Goal: Information Seeking & Learning: Learn about a topic

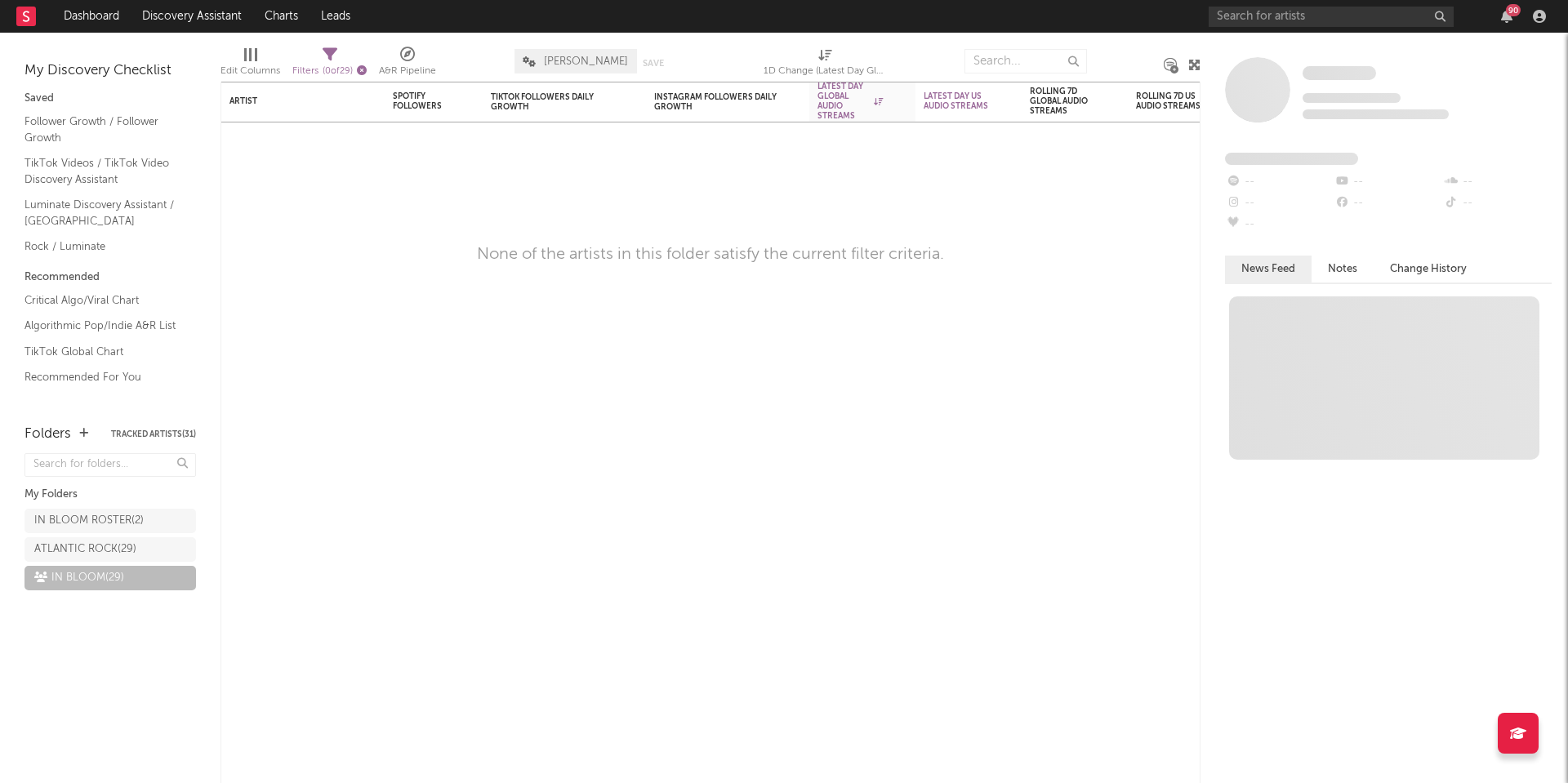
click at [367, 72] on icon "button" at bounding box center [362, 70] width 10 height 10
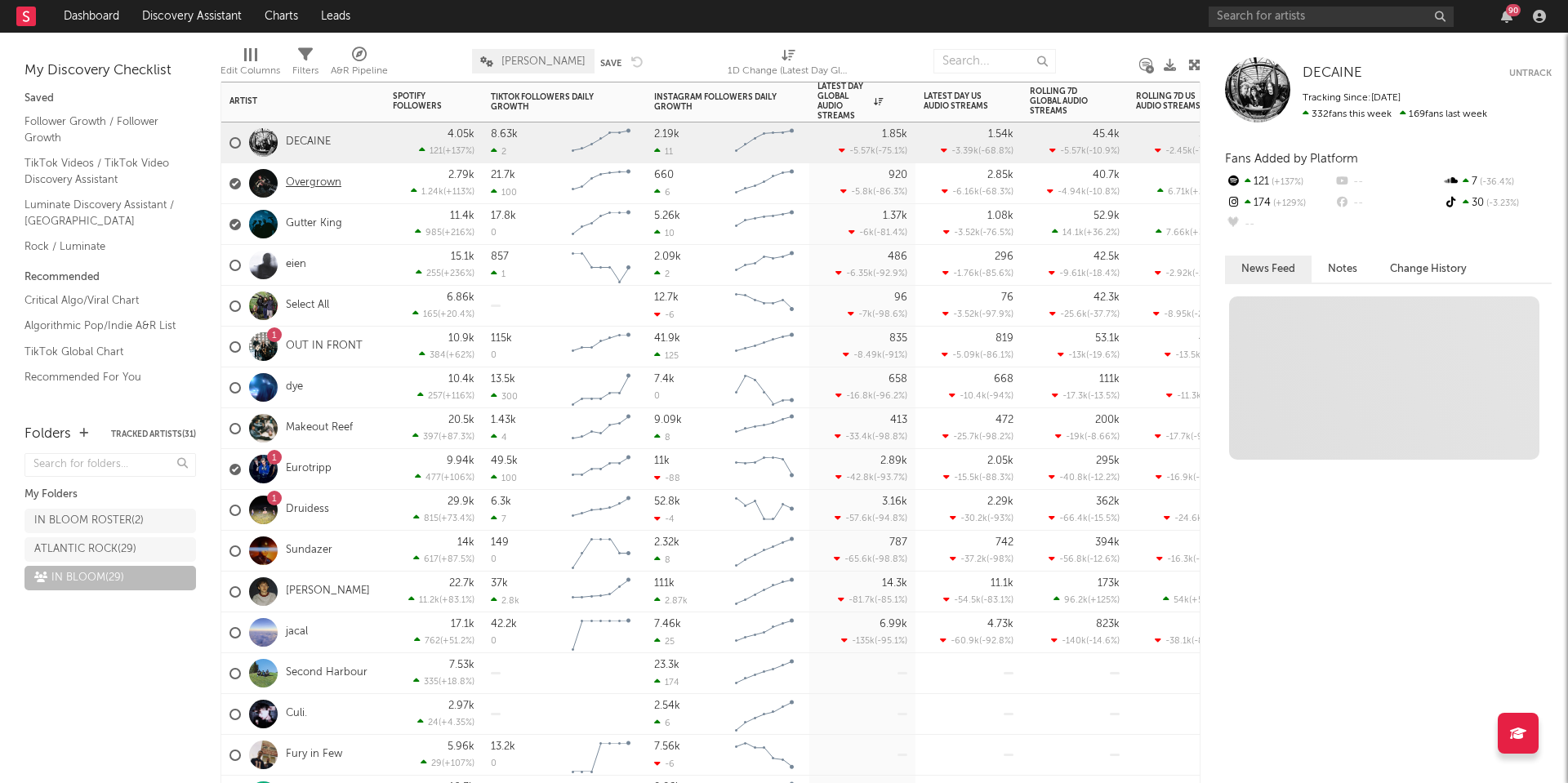
click at [323, 187] on link "Overgrown" at bounding box center [314, 183] width 55 height 14
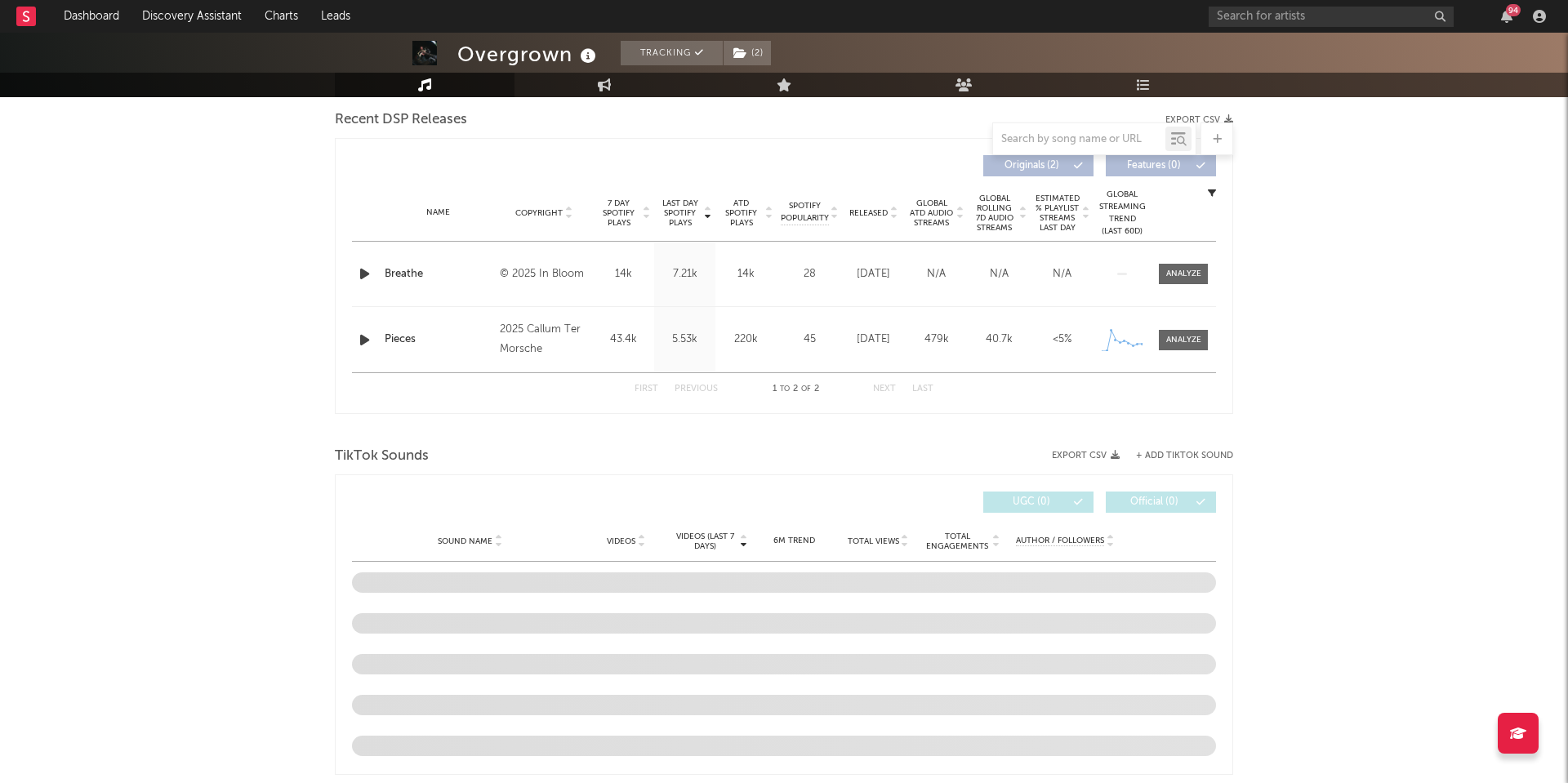
select select "1w"
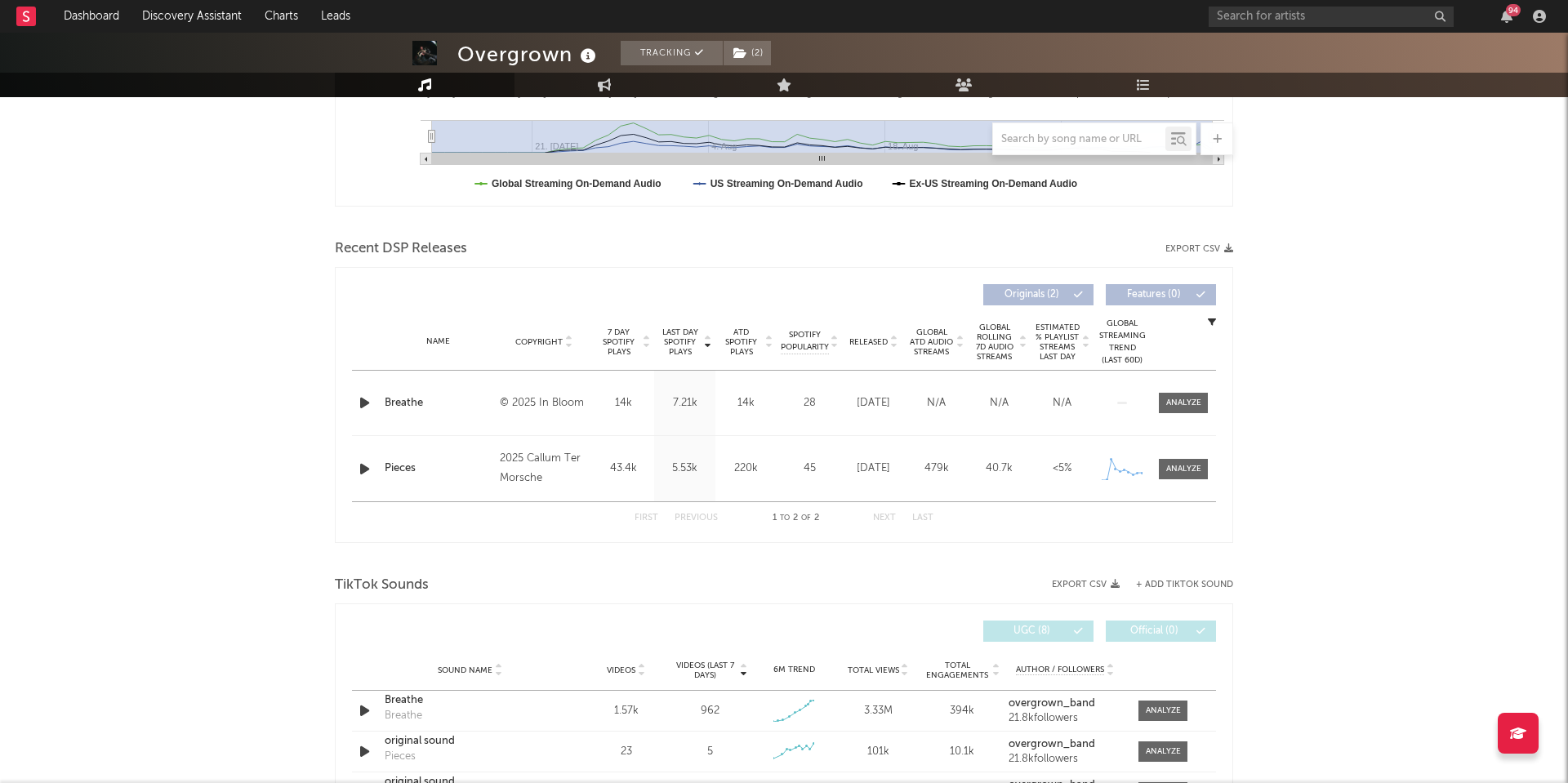
scroll to position [584, 0]
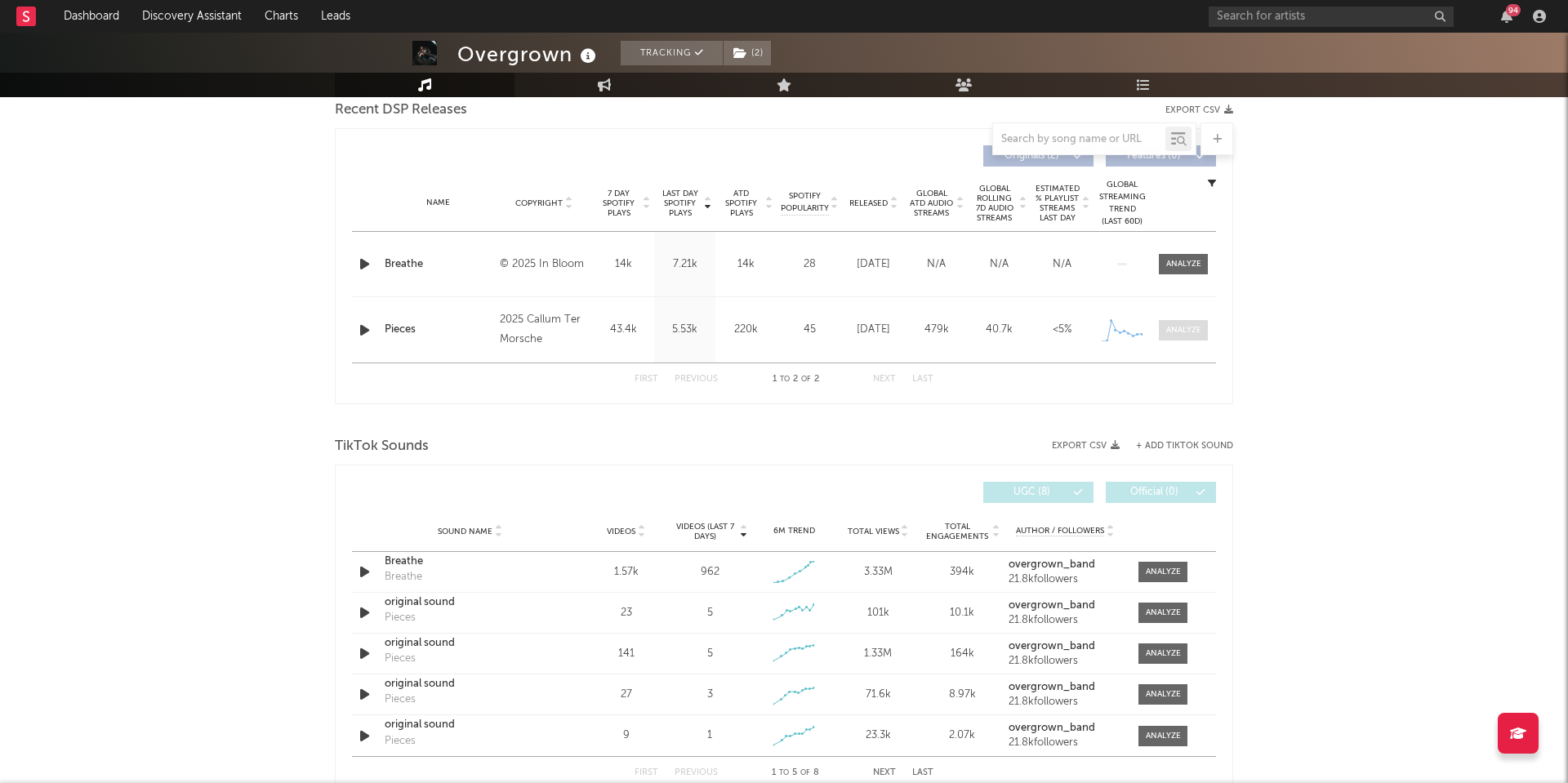
click at [1183, 321] on span at bounding box center [1183, 331] width 49 height 20
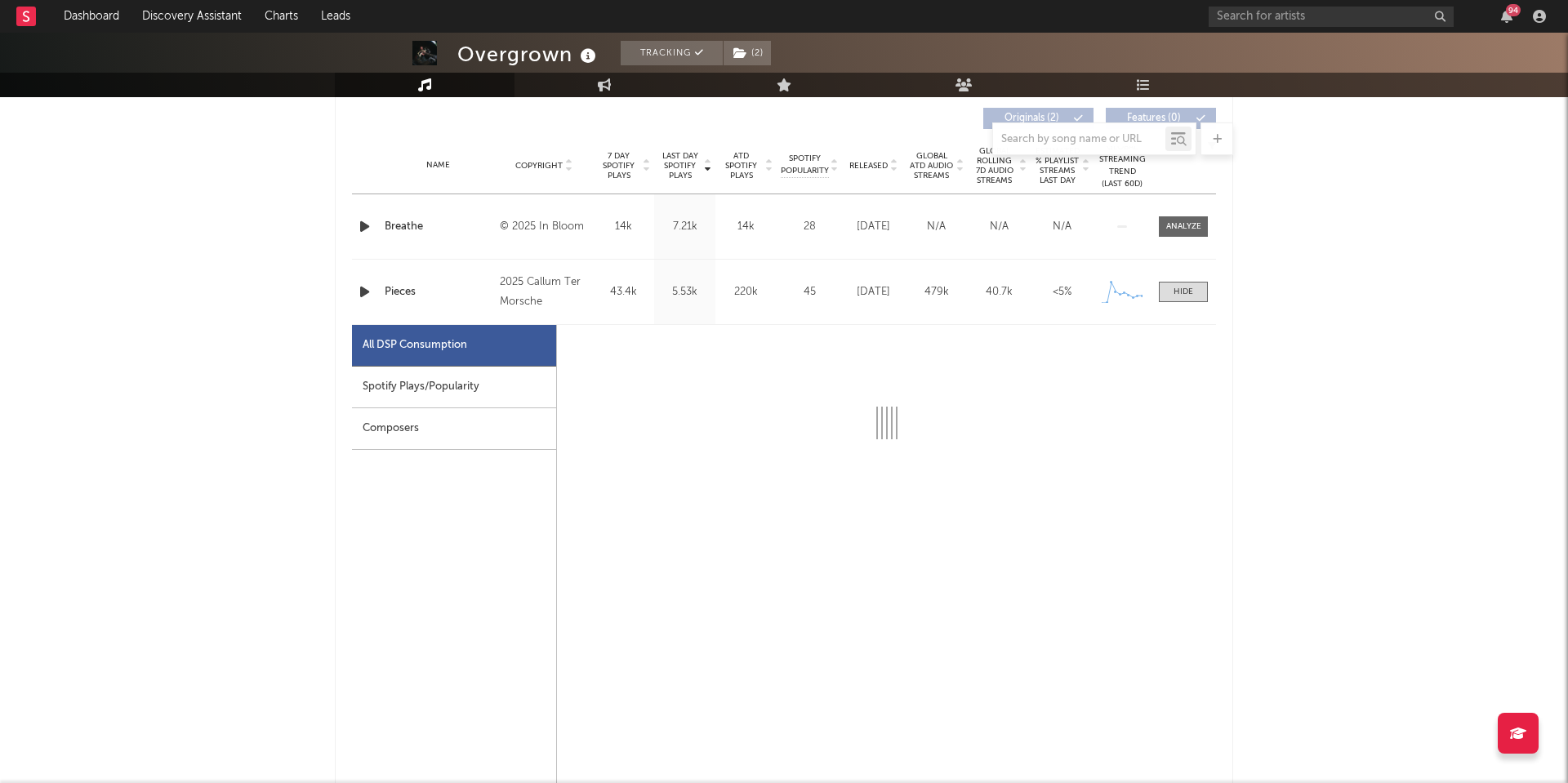
scroll to position [626, 0]
select select "1w"
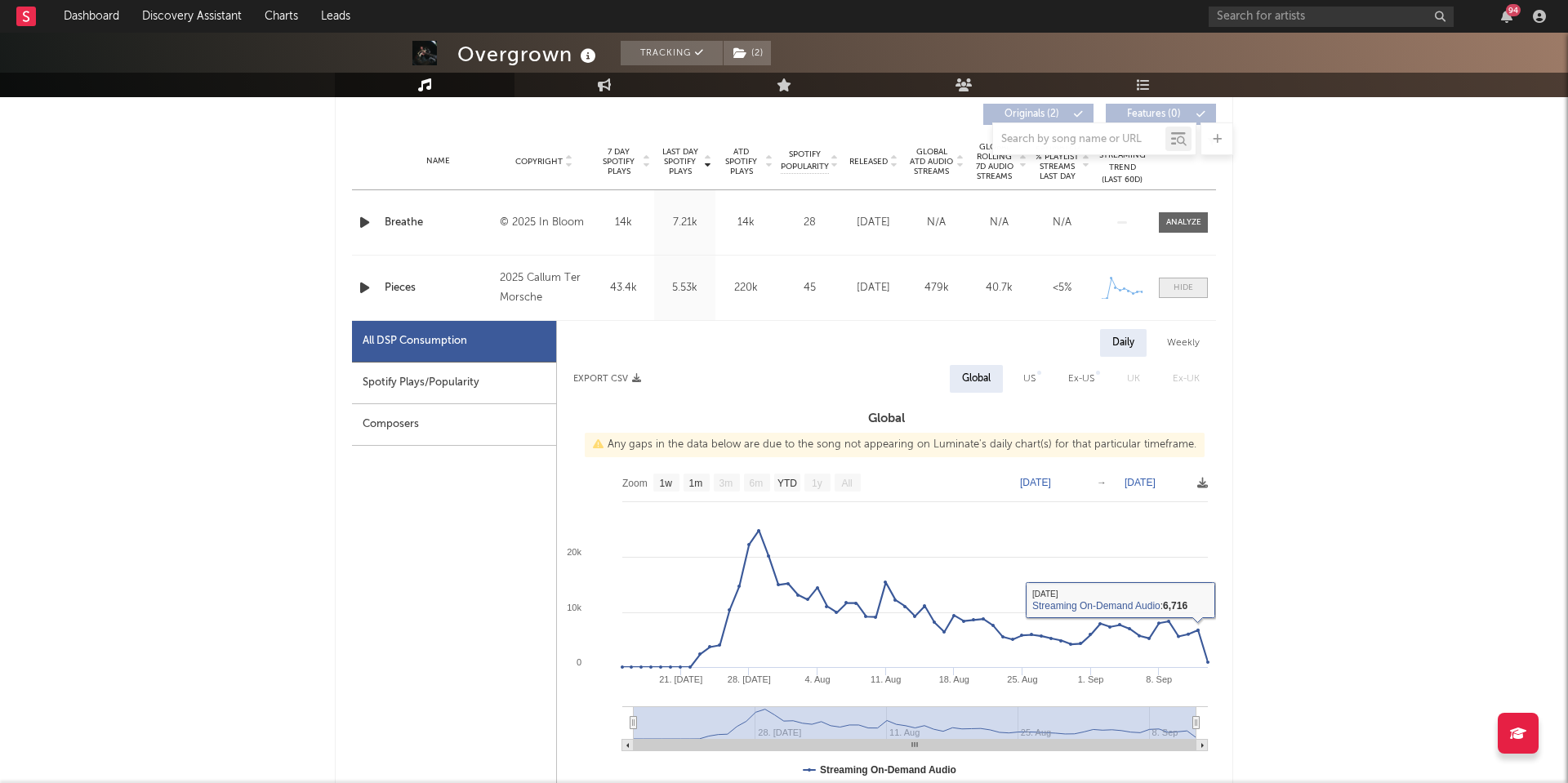
click at [1175, 287] on div at bounding box center [1183, 288] width 19 height 13
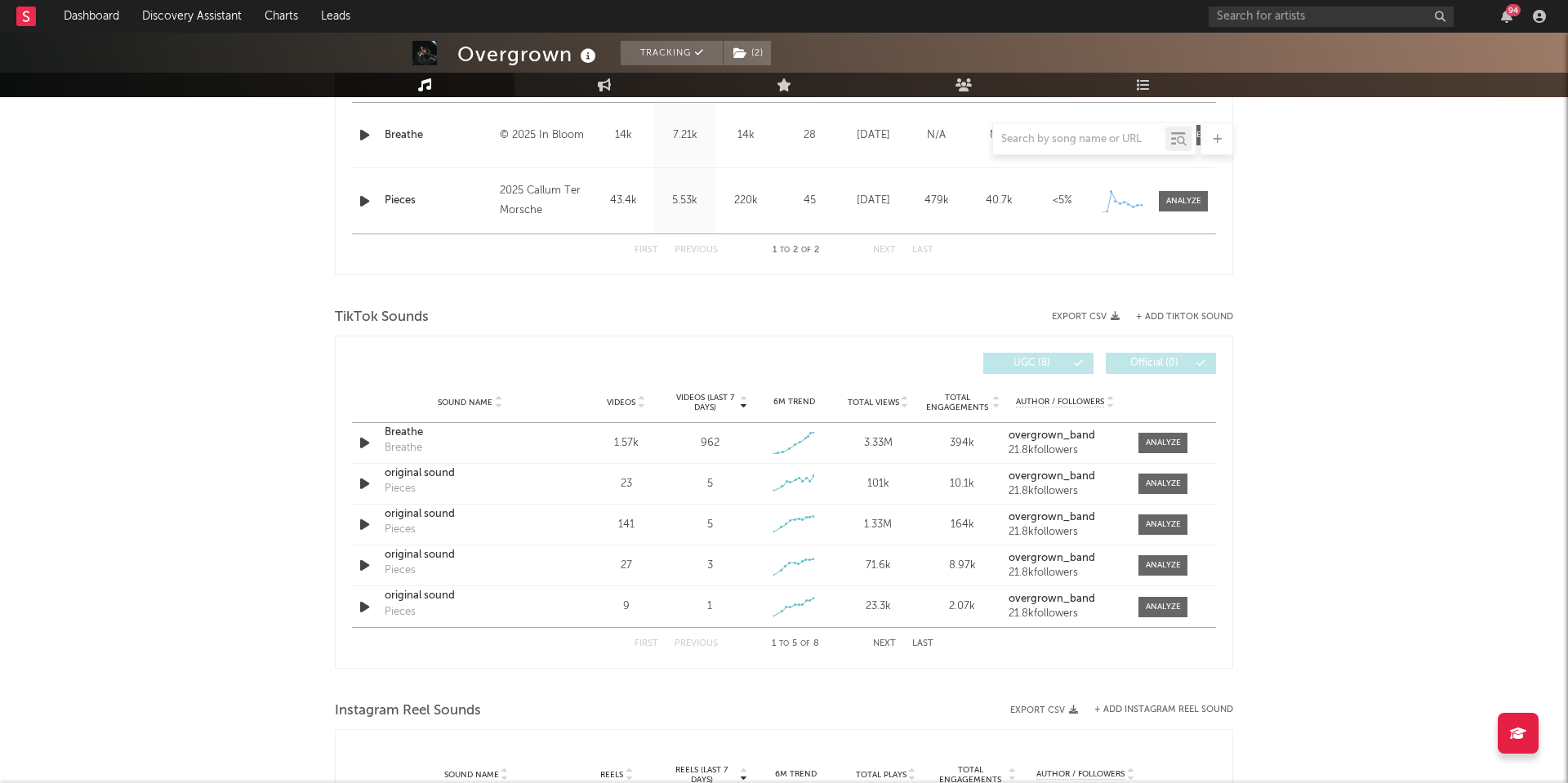
scroll to position [727, 0]
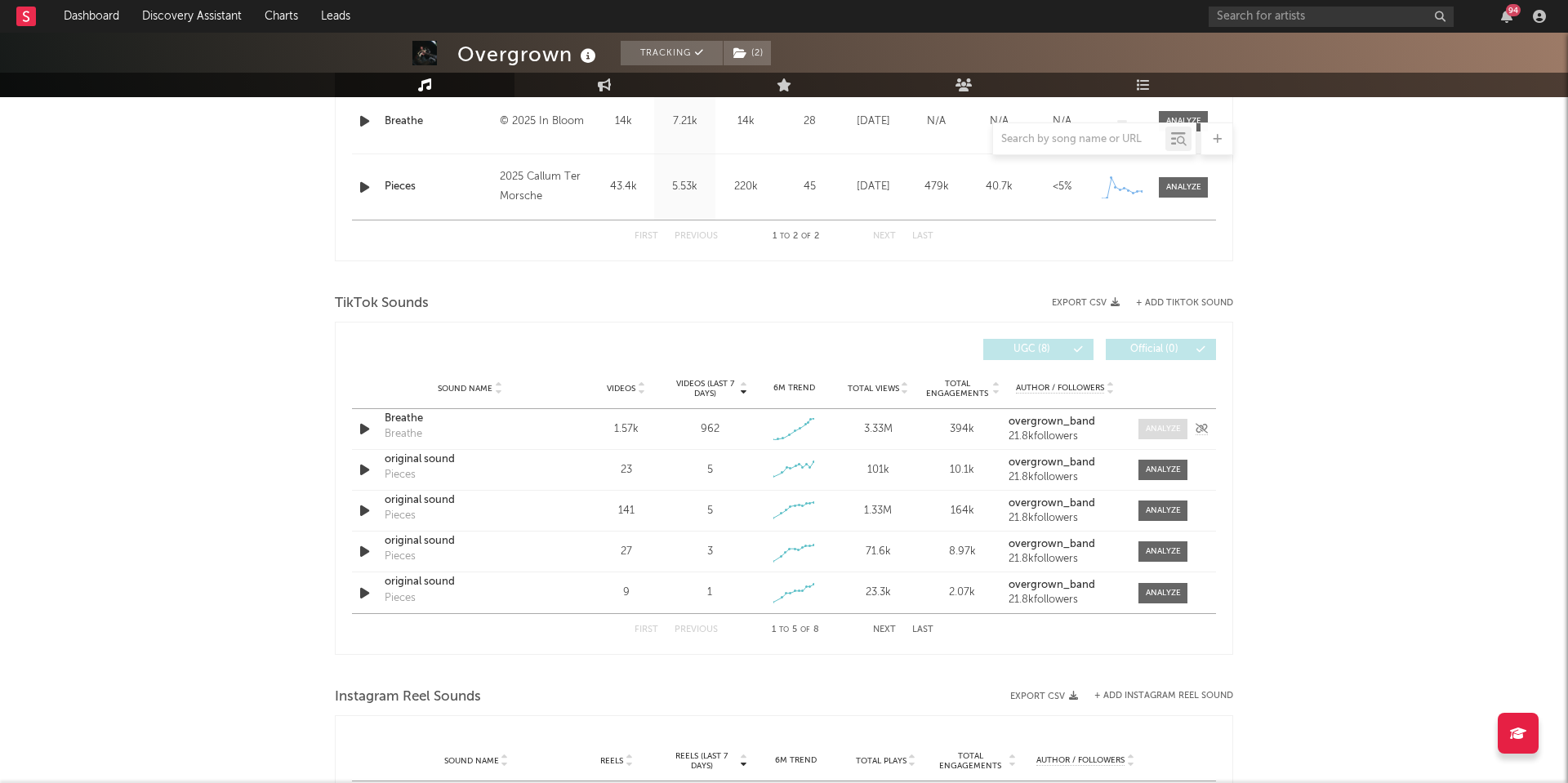
click at [1154, 428] on div at bounding box center [1163, 429] width 35 height 13
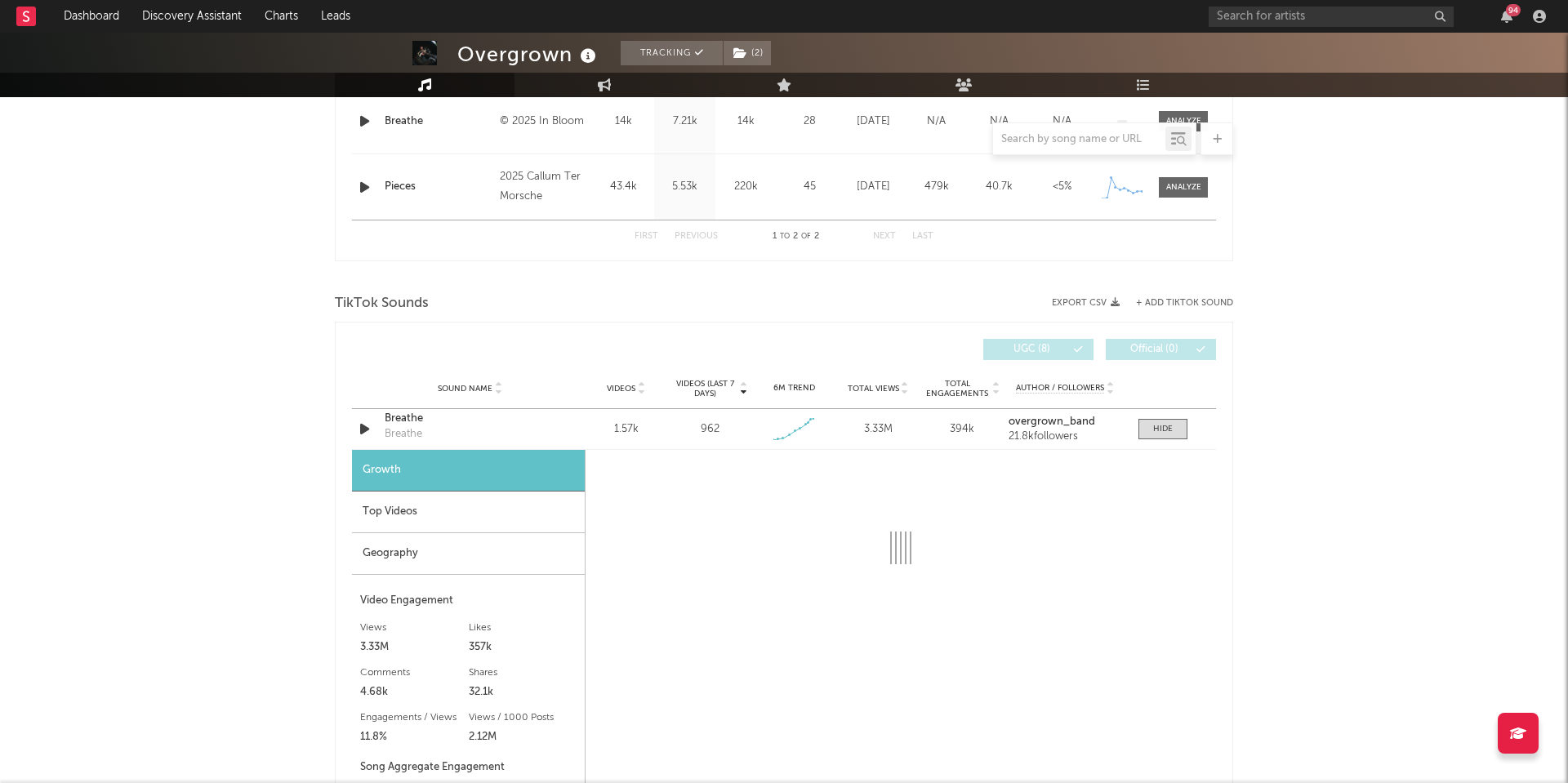
select select "1w"
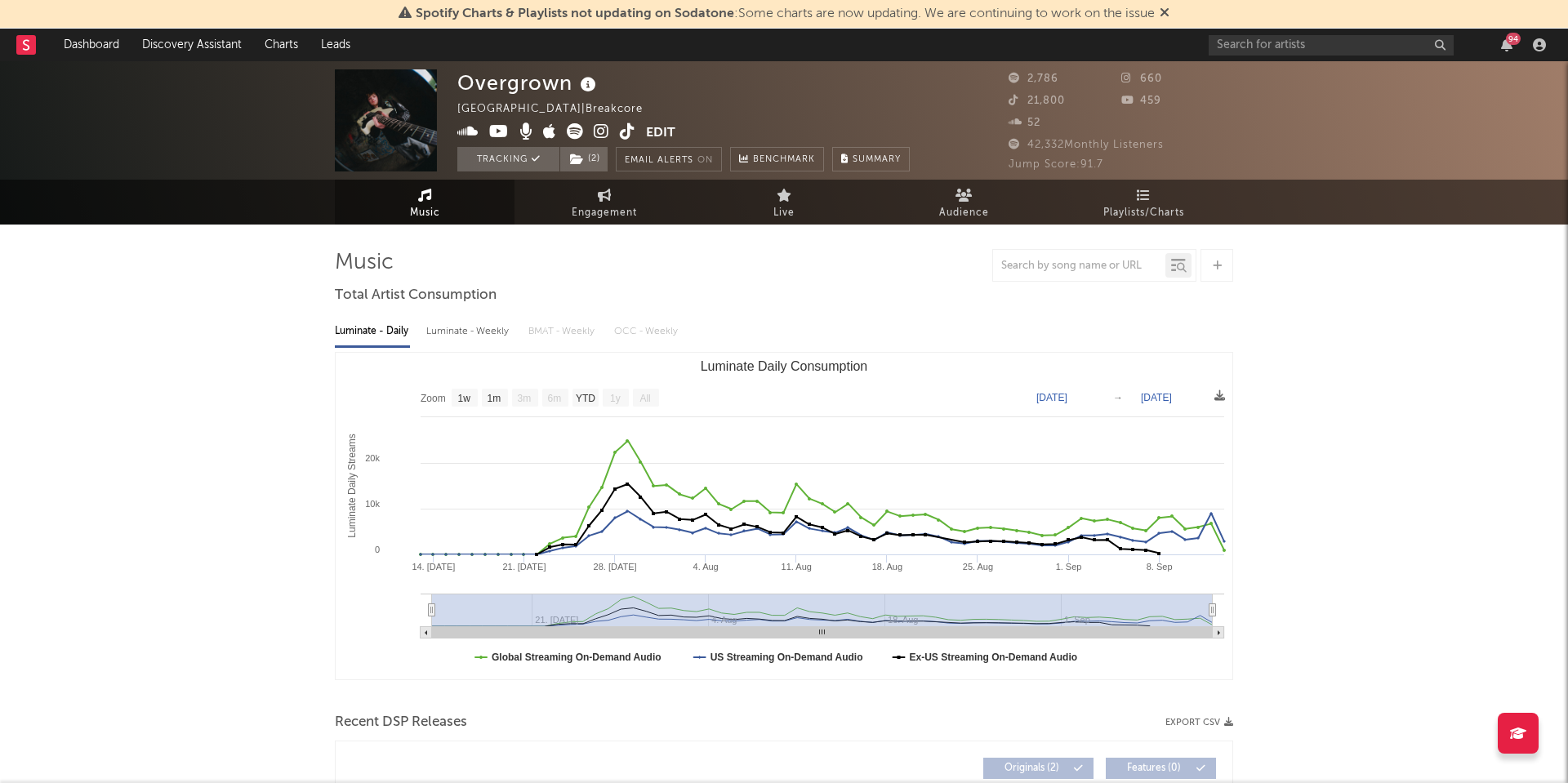
scroll to position [0, 0]
click at [626, 136] on icon at bounding box center [628, 131] width 15 height 16
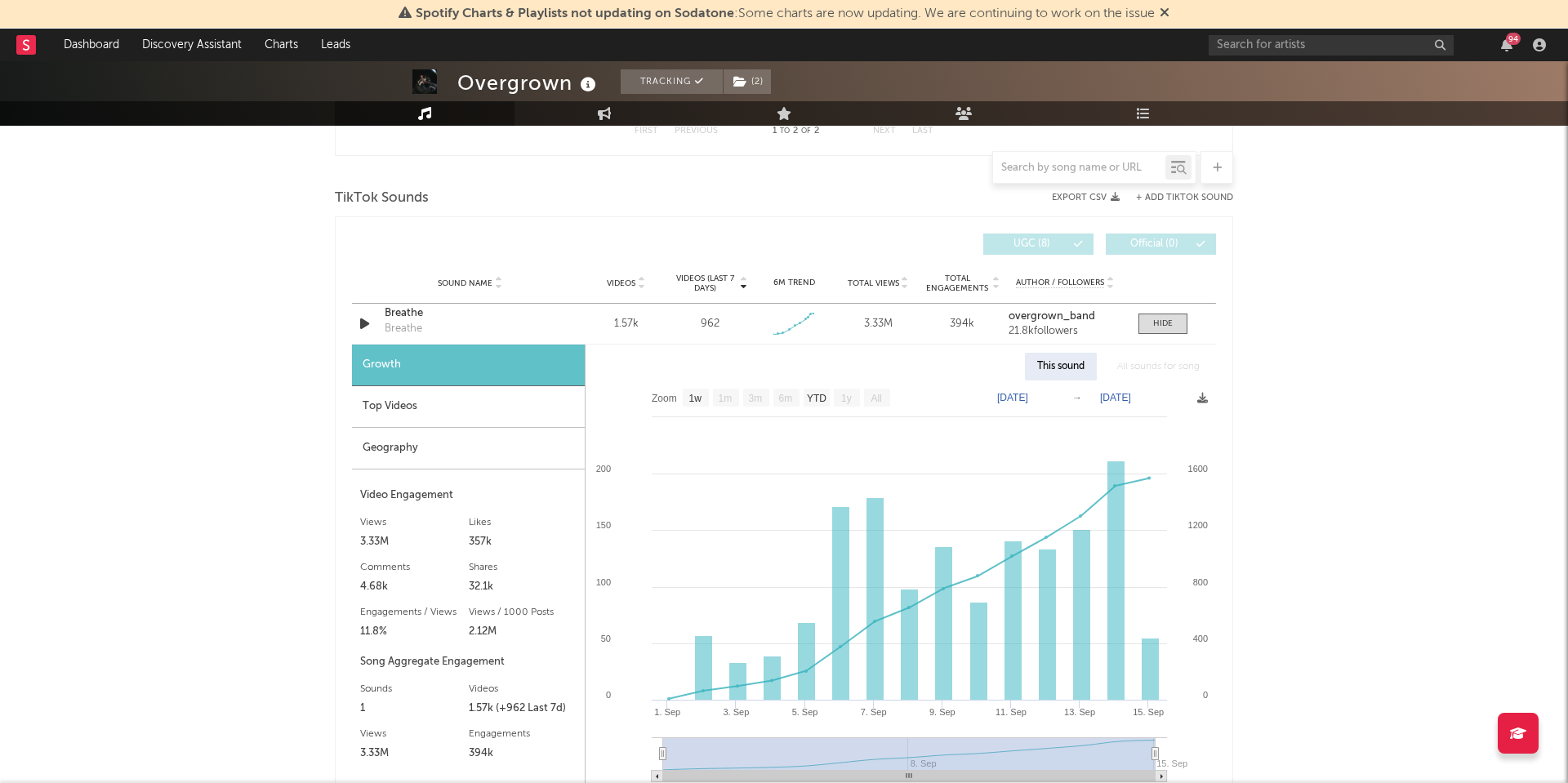
scroll to position [866, 0]
